Goal: Information Seeking & Learning: Learn about a topic

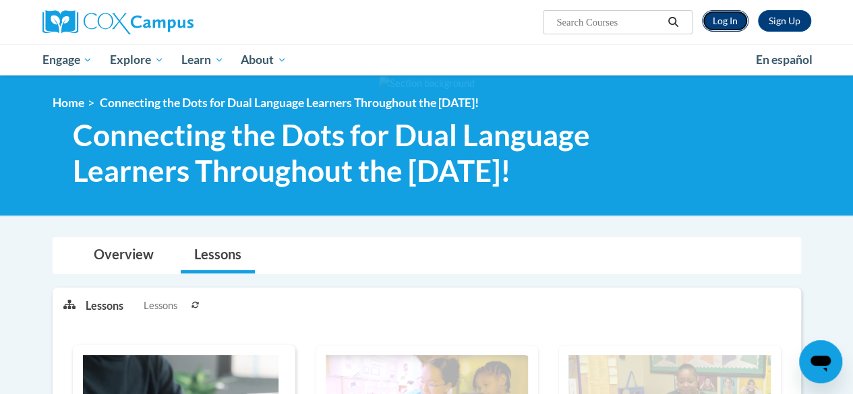
click at [720, 26] on link "Log In" at bounding box center [725, 21] width 47 height 22
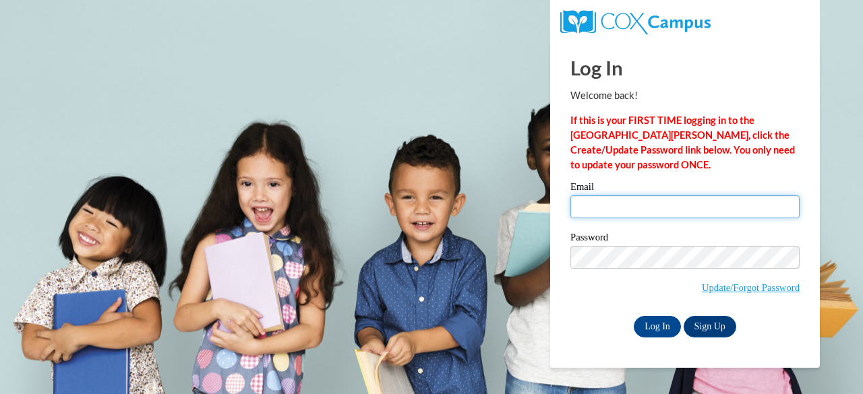
drag, startPoint x: 608, startPoint y: 204, endPoint x: 631, endPoint y: 230, distance: 34.4
click at [608, 204] on input "Email" at bounding box center [684, 207] width 229 height 23
type input "tia_spencer23@outlook.com"
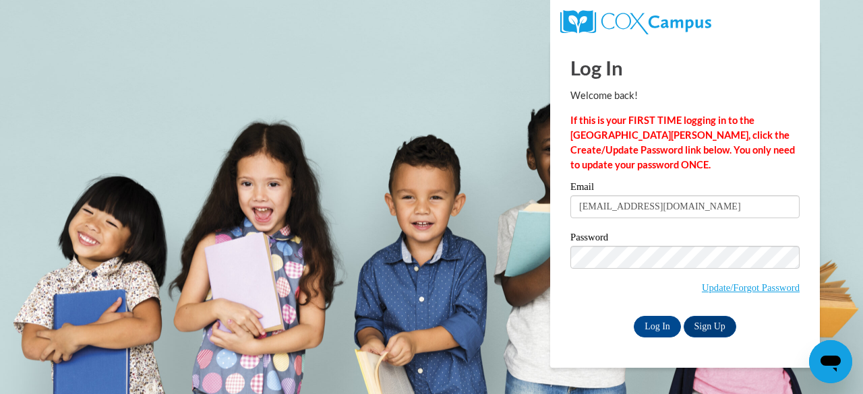
click at [656, 238] on label "Password" at bounding box center [684, 239] width 229 height 13
click at [649, 326] on input "Log In" at bounding box center [657, 327] width 47 height 22
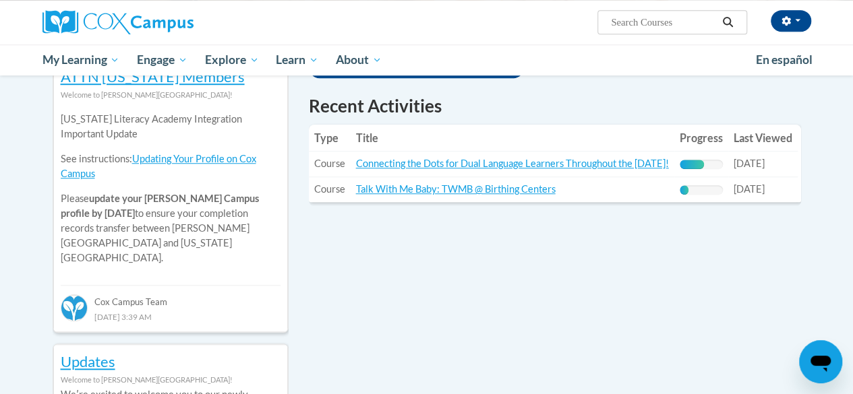
scroll to position [472, 0]
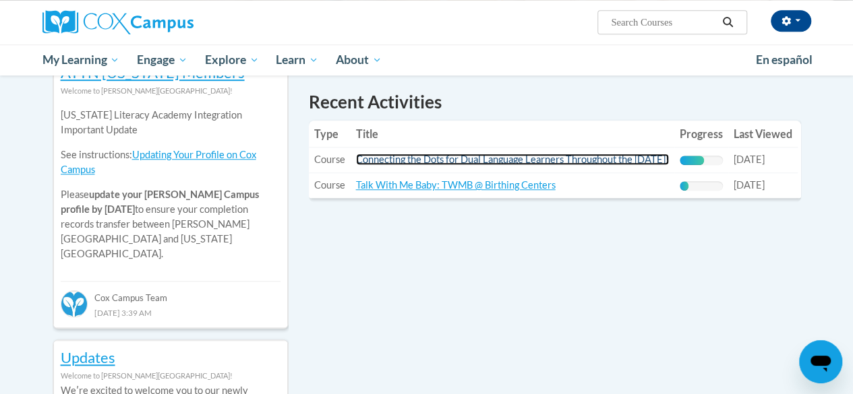
click at [460, 162] on link "Connecting the Dots for Dual Language Learners Throughout the [DATE]!" at bounding box center [512, 159] width 313 height 11
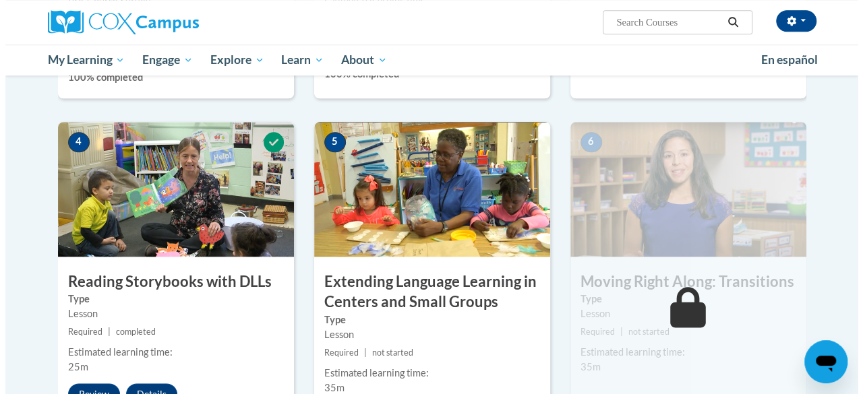
scroll to position [742, 0]
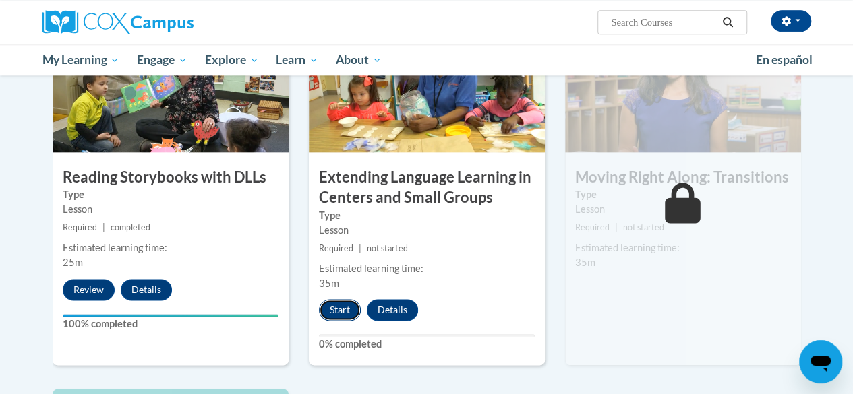
click at [336, 311] on button "Start" at bounding box center [340, 310] width 42 height 22
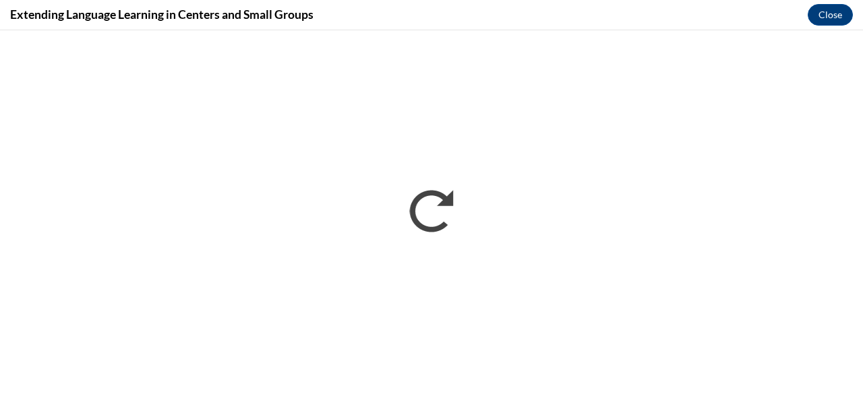
scroll to position [0, 0]
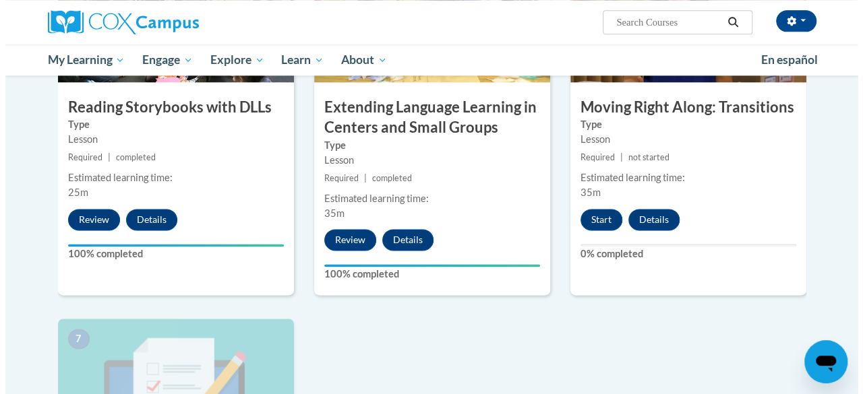
scroll to position [742, 0]
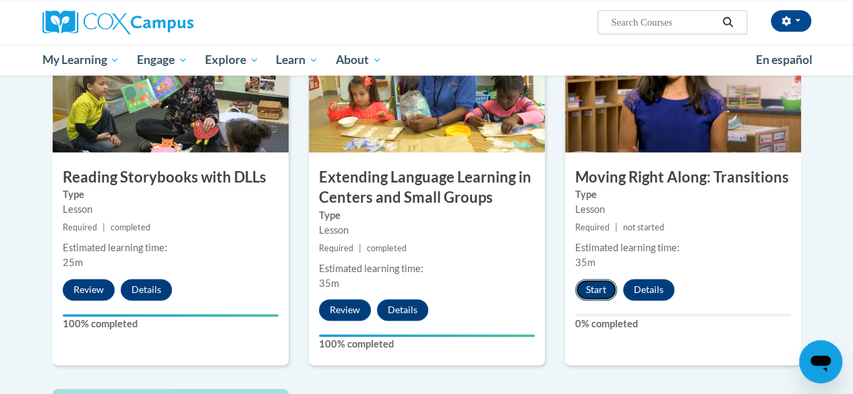
click at [589, 284] on button "Start" at bounding box center [596, 290] width 42 height 22
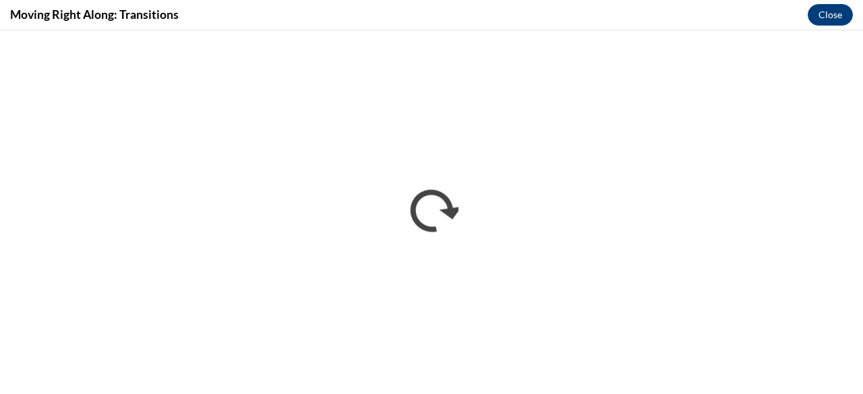
scroll to position [0, 0]
